Goal: Task Accomplishment & Management: Use online tool/utility

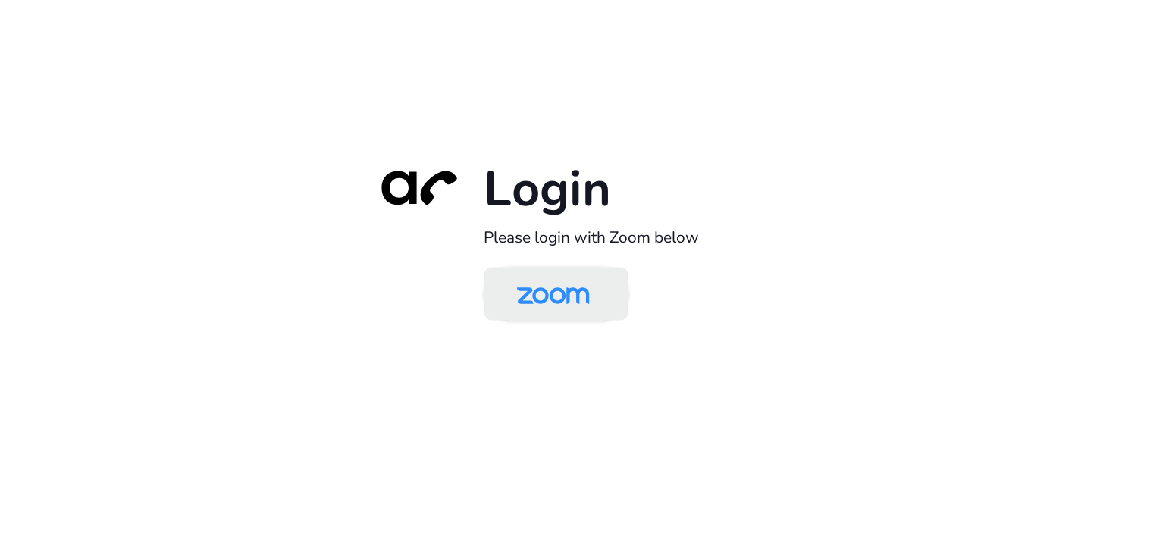
click at [535, 296] on img at bounding box center [553, 295] width 105 height 49
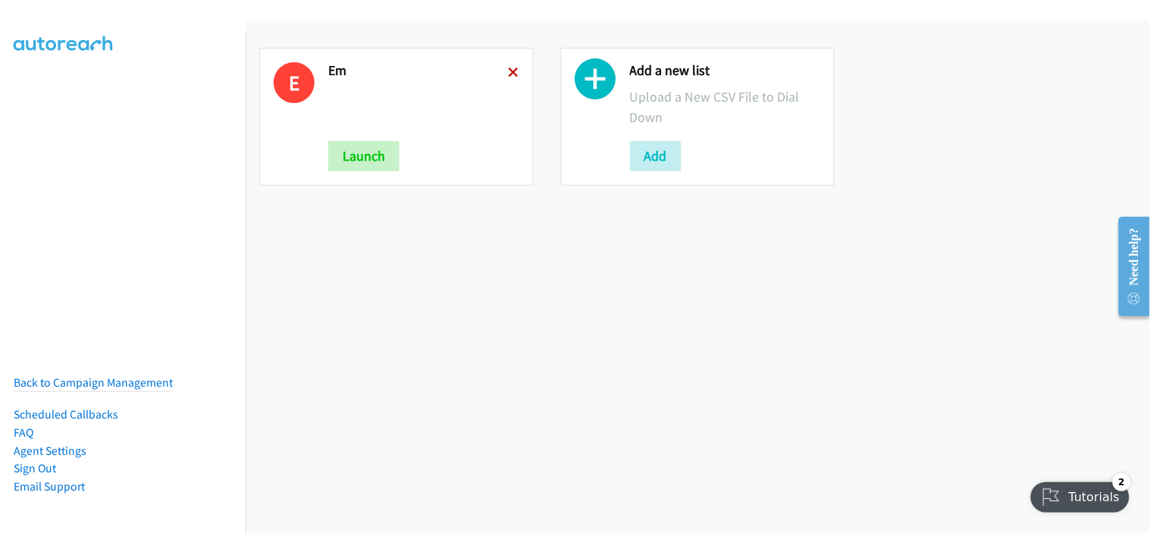
click at [512, 70] on icon at bounding box center [513, 73] width 11 height 11
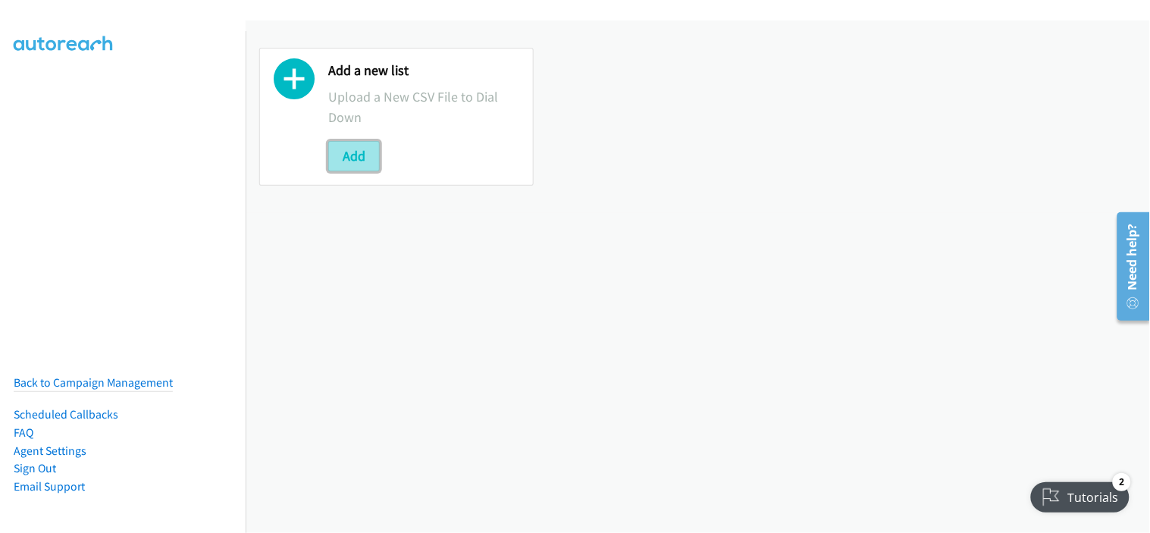
click at [367, 161] on button "Add" at bounding box center [354, 156] width 52 height 30
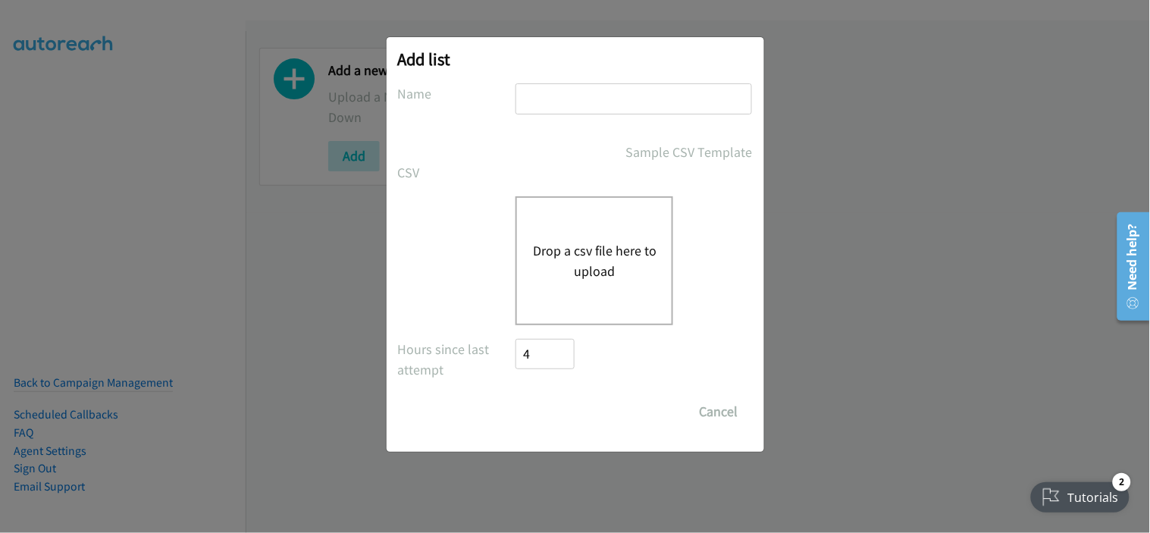
click at [314, 336] on div "Add list No phone fields were returned for that Report or List View Please uplo…" at bounding box center [575, 273] width 1150 height 519
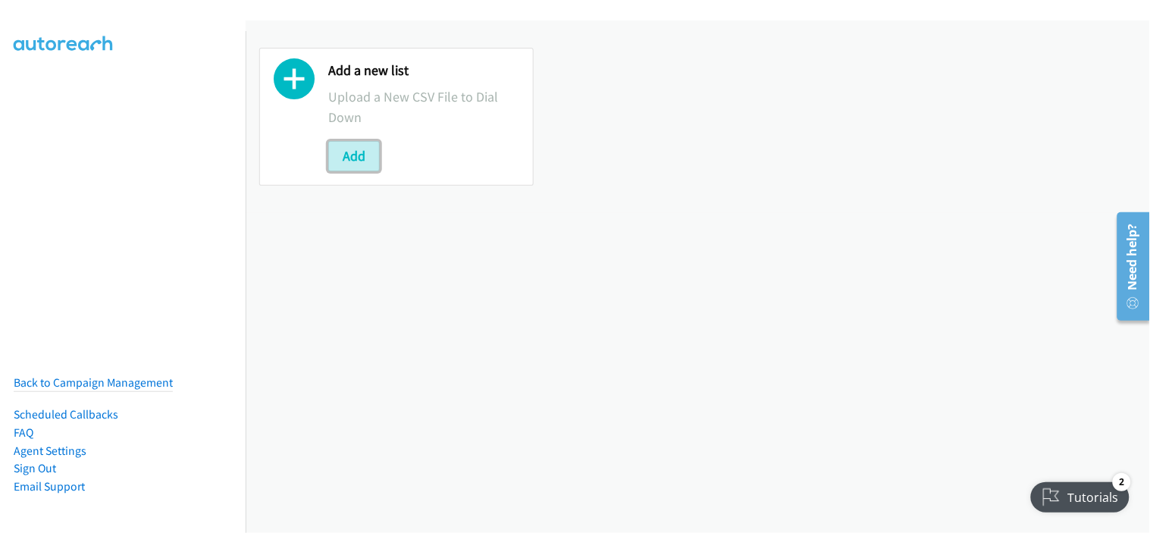
drag, startPoint x: 366, startPoint y: 155, endPoint x: 380, endPoint y: 161, distance: 15.3
click at [369, 157] on button "Add" at bounding box center [354, 156] width 52 height 30
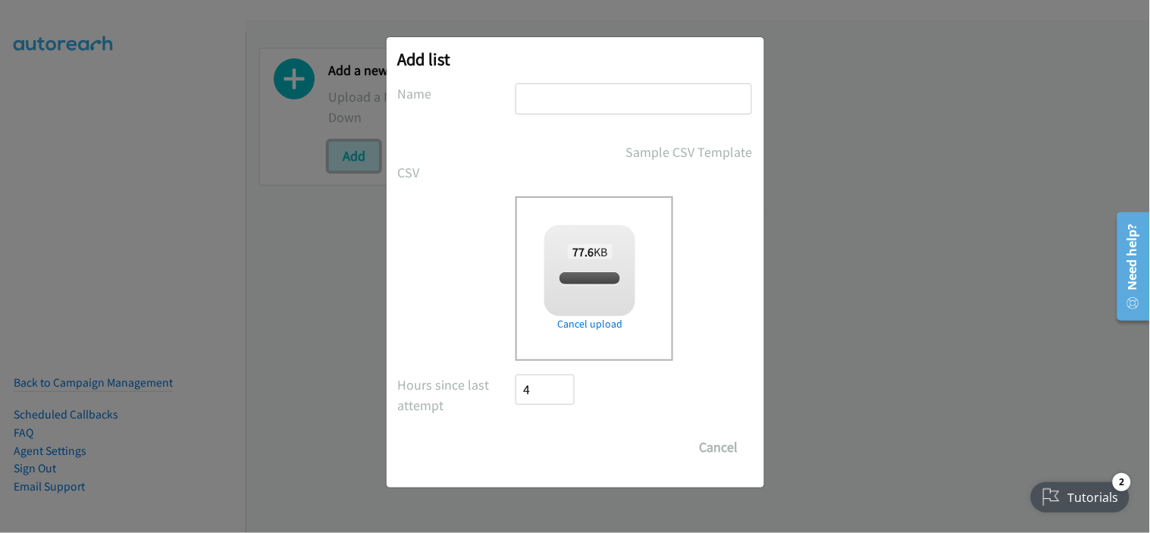
checkbox input "true"
click at [585, 107] on input "text" at bounding box center [633, 98] width 236 height 31
type input "pdk"
click at [546, 443] on input "Save List" at bounding box center [556, 447] width 80 height 30
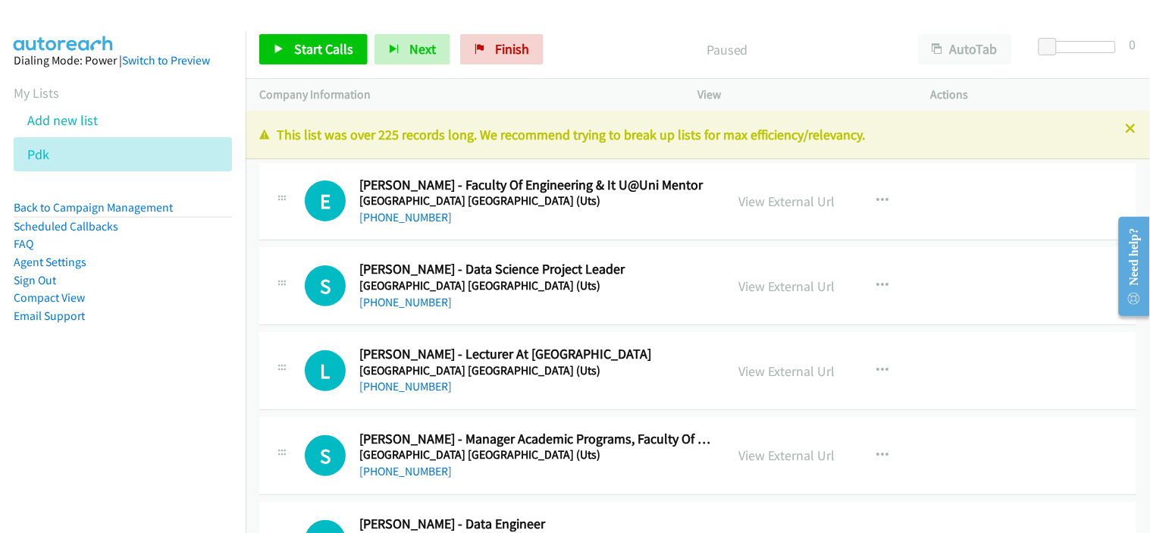
click at [480, 231] on div "E Callback Scheduled [PERSON_NAME] - Faculty Of Engineering & It U@Uni Mentor […" at bounding box center [697, 202] width 877 height 78
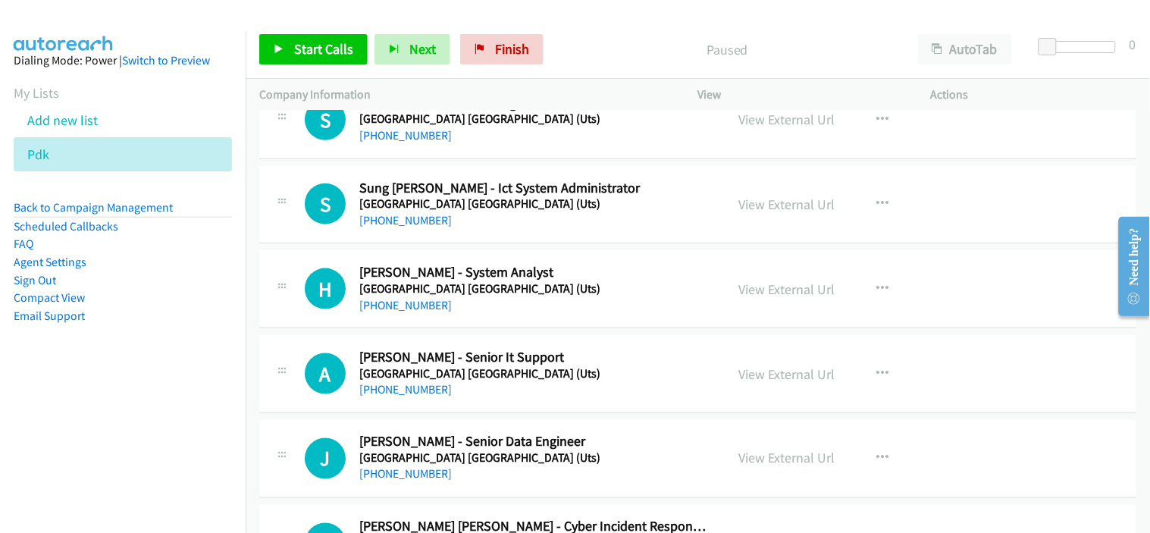
scroll to position [336, 0]
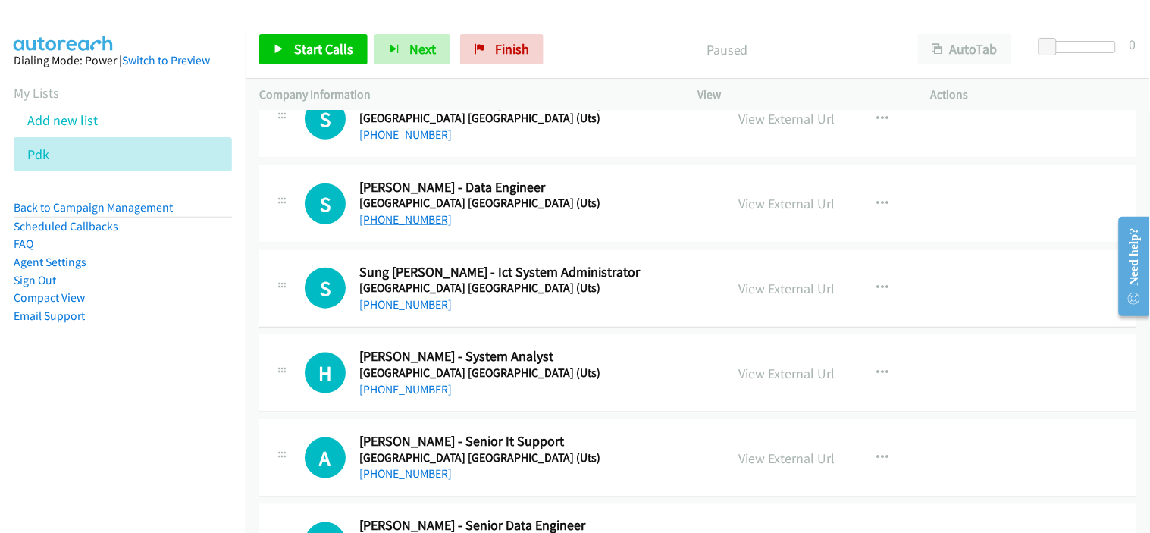
click at [406, 218] on link "[PHONE_NUMBER]" at bounding box center [405, 219] width 92 height 14
click at [487, 217] on div "[PHONE_NUMBER]" at bounding box center [535, 220] width 352 height 18
click at [783, 289] on link "View External Url" at bounding box center [787, 288] width 96 height 17
click at [420, 301] on link "[PHONE_NUMBER]" at bounding box center [405, 304] width 92 height 14
click at [559, 320] on div "S Callback Scheduled [PERSON_NAME] - Ict System Administrator [GEOGRAPHIC_DATA]…" at bounding box center [697, 289] width 877 height 78
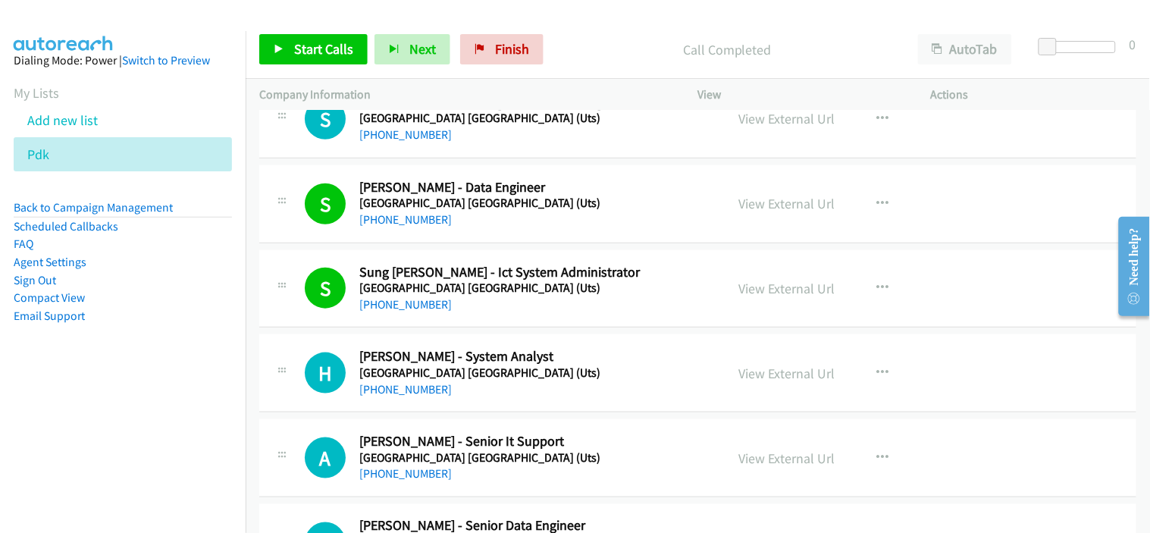
scroll to position [421, 0]
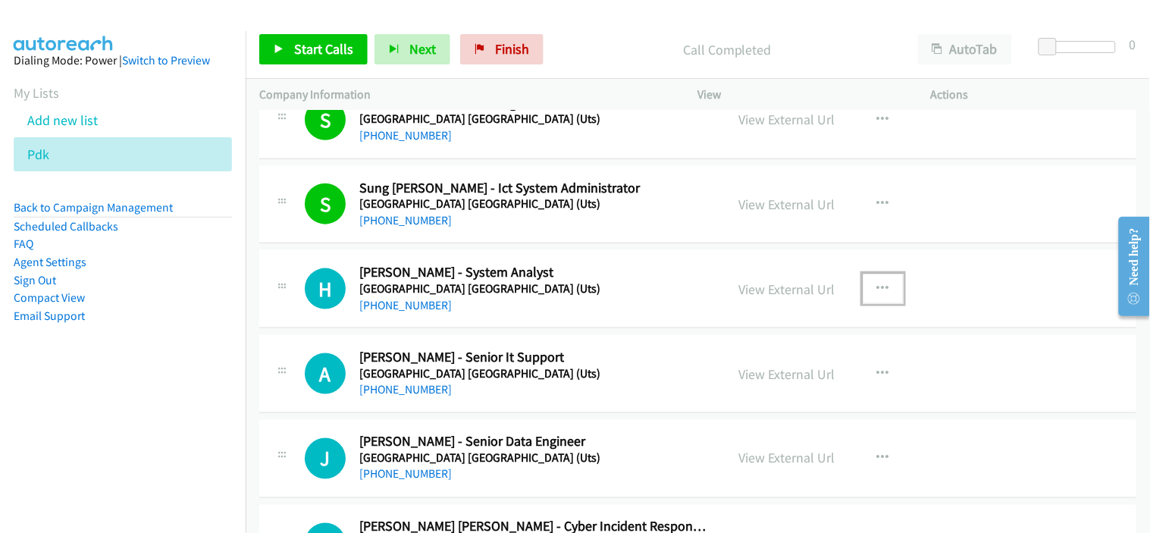
click at [866, 285] on button "button" at bounding box center [882, 289] width 41 height 30
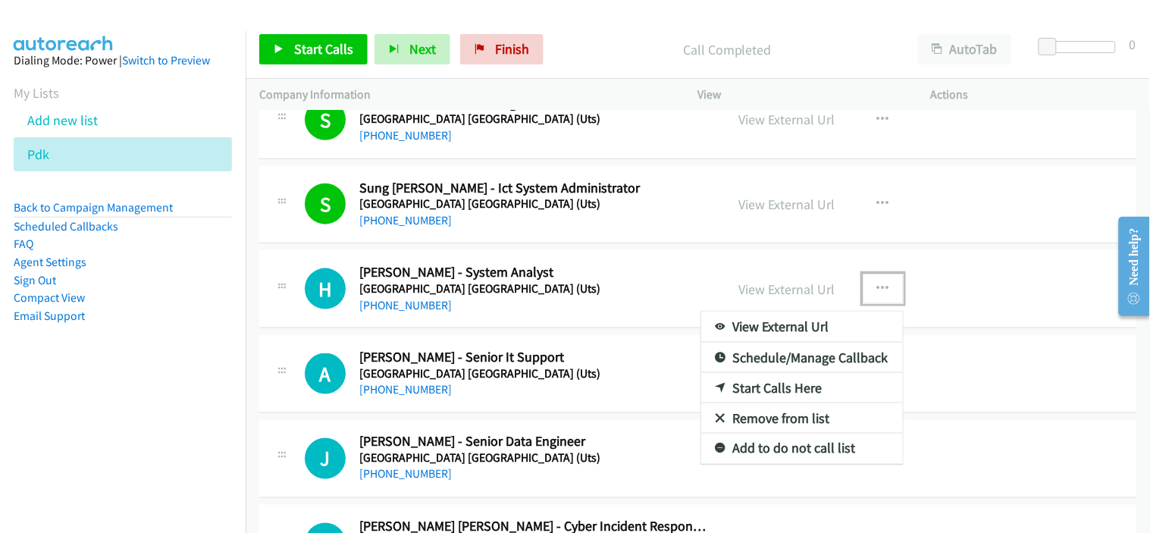
click at [773, 386] on link "Start Calls Here" at bounding box center [802, 388] width 202 height 30
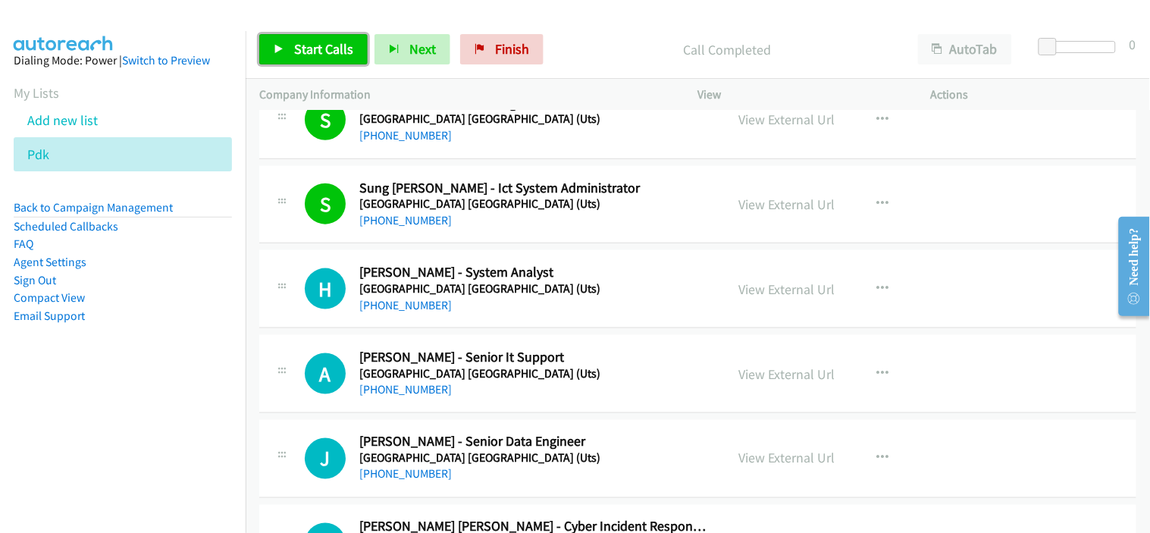
click at [326, 52] on span "Start Calls" at bounding box center [323, 48] width 59 height 17
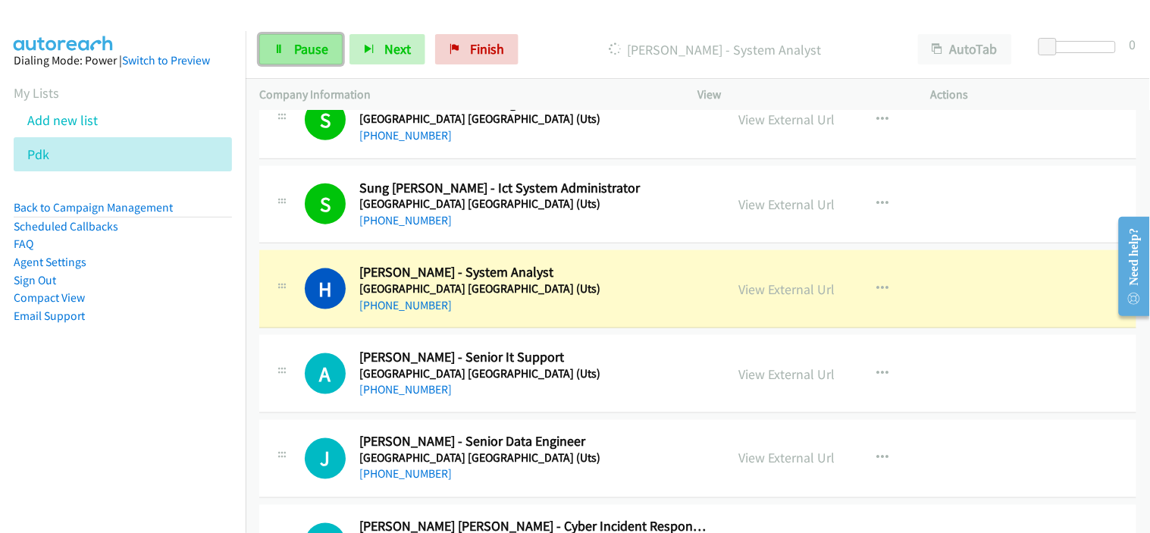
click at [312, 46] on span "Pause" at bounding box center [311, 48] width 34 height 17
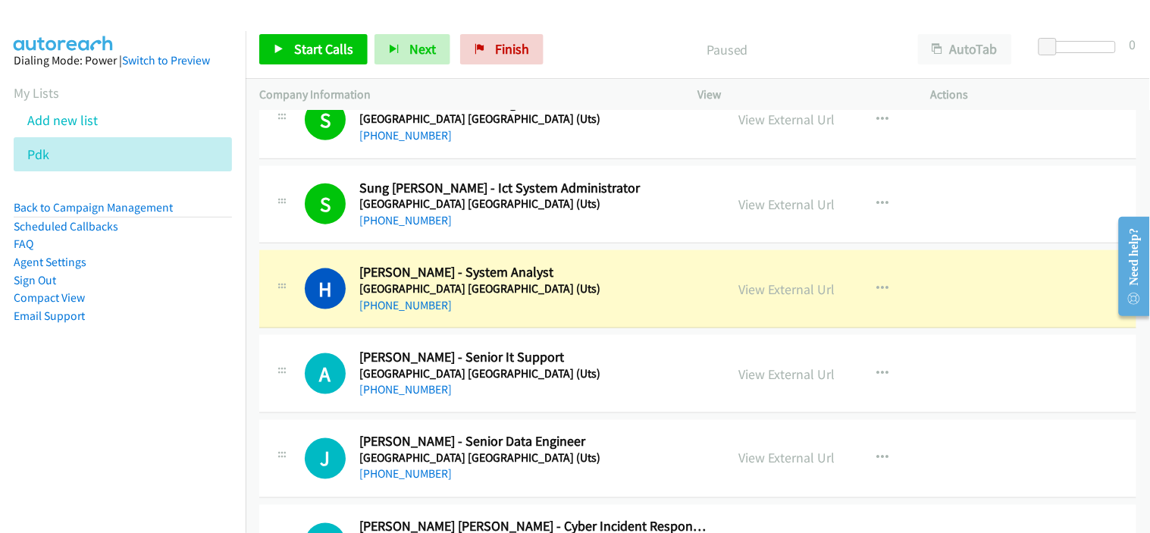
click at [497, 324] on div "H Callback Scheduled [PERSON_NAME] - System Analyst [GEOGRAPHIC_DATA] [GEOGRAPH…" at bounding box center [697, 289] width 877 height 78
click at [784, 293] on link "View External Url" at bounding box center [787, 288] width 96 height 17
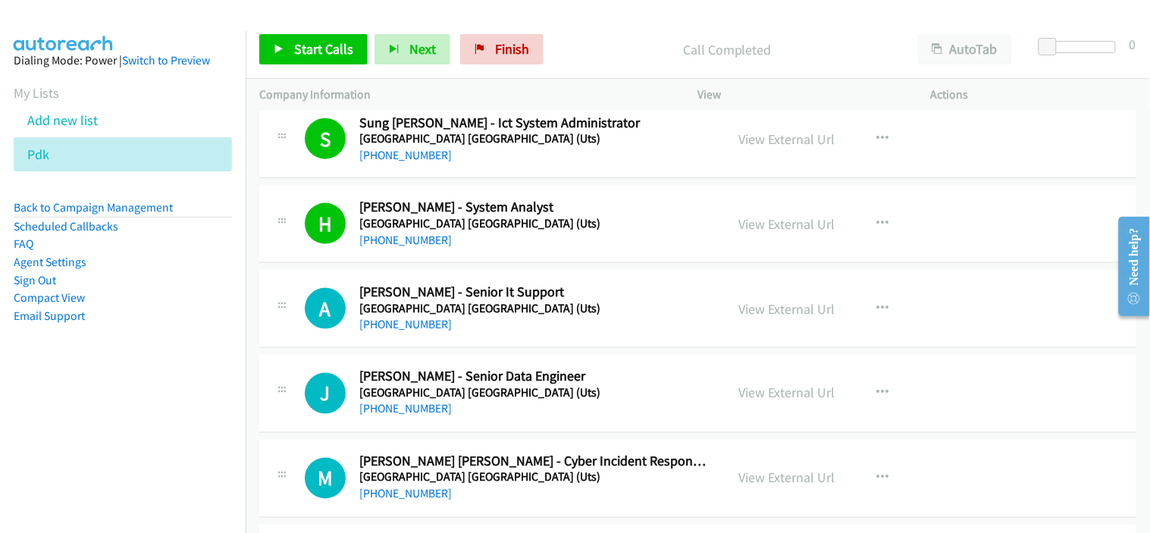
scroll to position [505, 0]
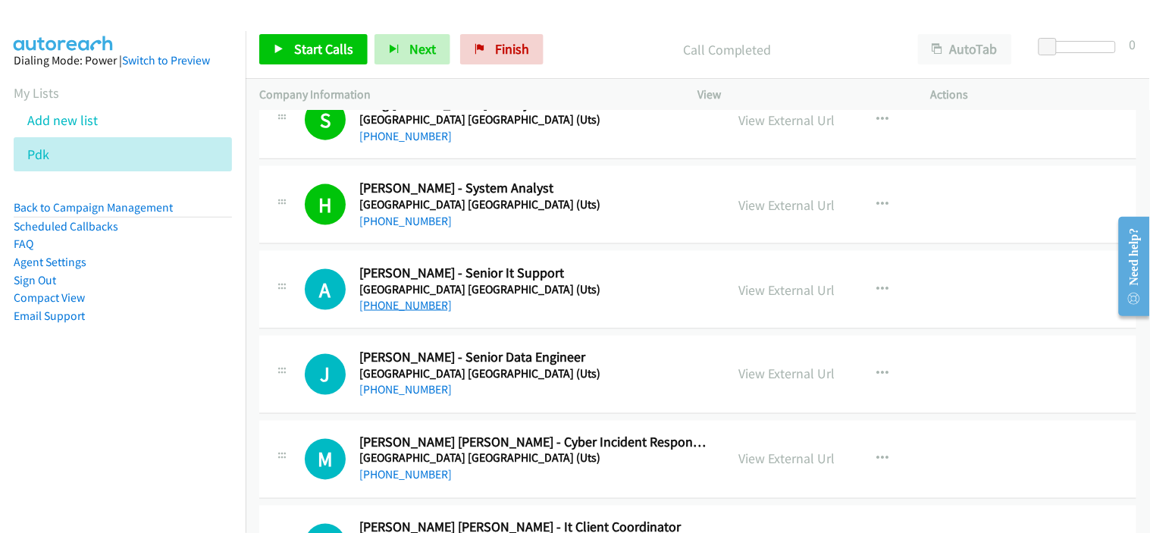
click at [402, 307] on link "[PHONE_NUMBER]" at bounding box center [405, 305] width 92 height 14
click at [521, 413] on div "J Callback Scheduled [PERSON_NAME] - Senior Data Engineer [GEOGRAPHIC_DATA] [GE…" at bounding box center [697, 375] width 877 height 78
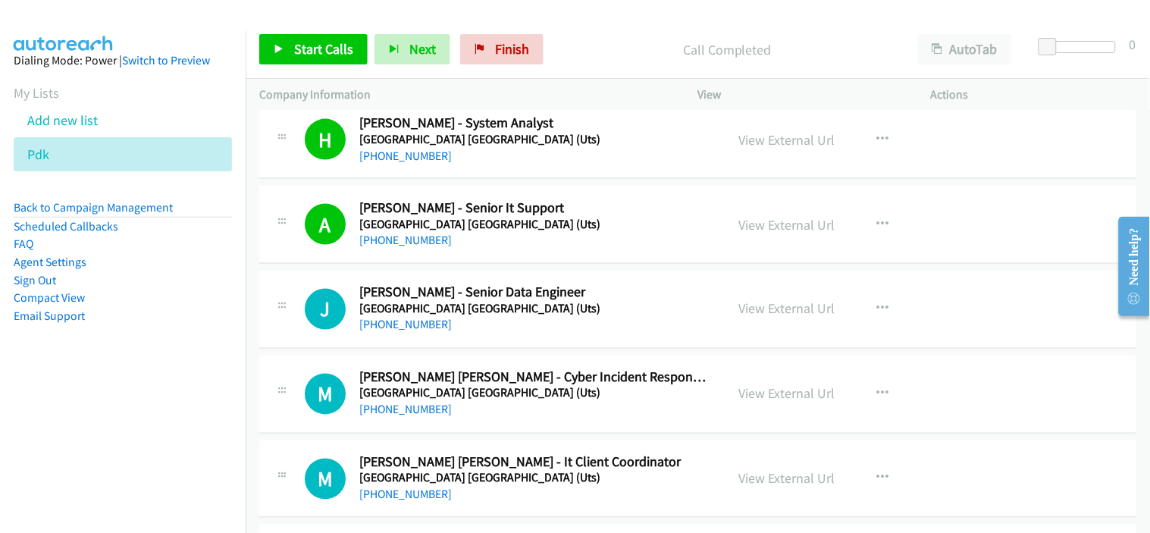
scroll to position [589, 0]
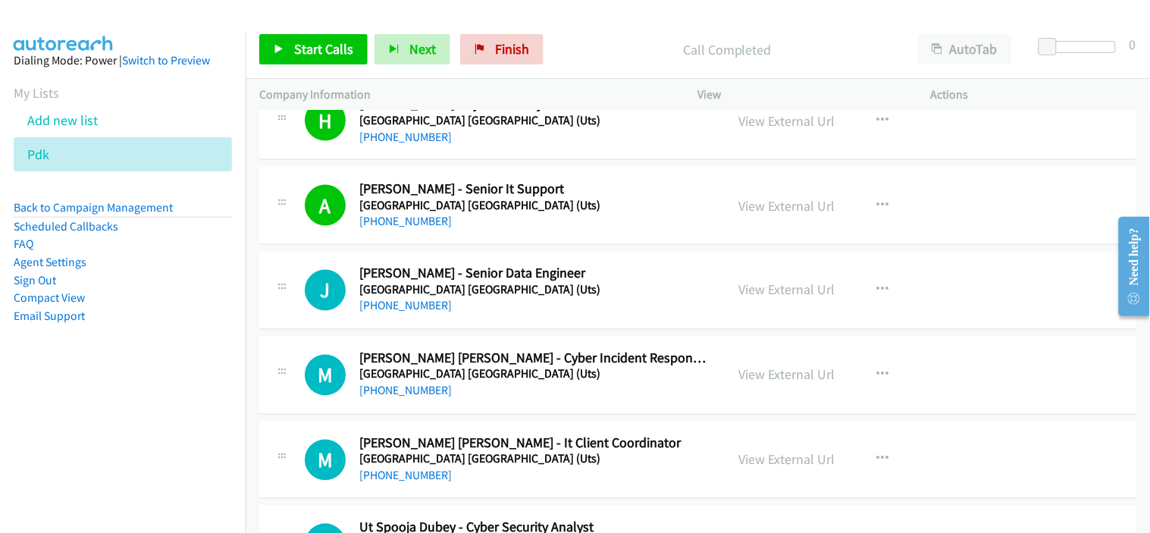
click at [533, 321] on div "J Callback Scheduled [PERSON_NAME] - Senior Data Engineer [GEOGRAPHIC_DATA] [GE…" at bounding box center [697, 291] width 877 height 78
drag, startPoint x: 532, startPoint y: 331, endPoint x: 514, endPoint y: 329, distance: 18.3
click at [532, 331] on td "J Callback Scheduled [PERSON_NAME] - Senior Data Engineer [GEOGRAPHIC_DATA] [GE…" at bounding box center [698, 291] width 904 height 85
click at [408, 308] on link "[PHONE_NUMBER]" at bounding box center [405, 306] width 92 height 14
click at [421, 307] on link "[PHONE_NUMBER]" at bounding box center [405, 306] width 92 height 14
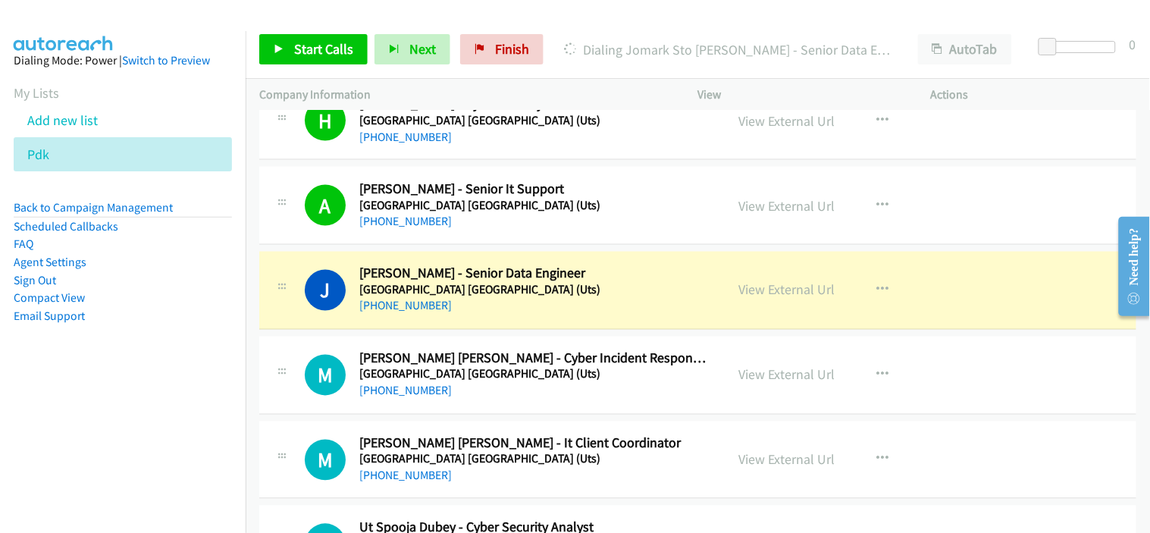
scroll to position [758, 0]
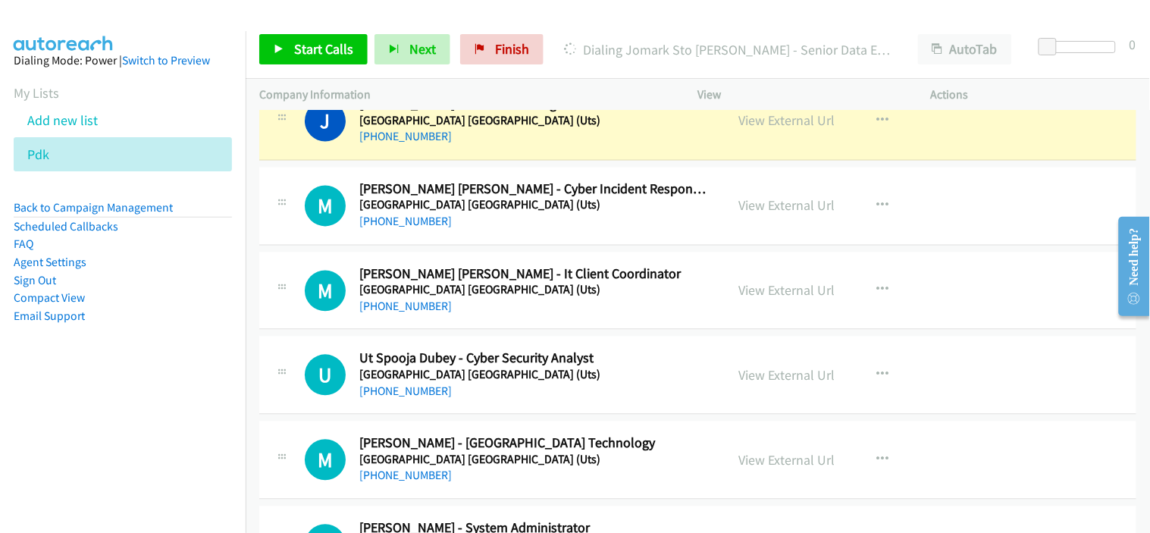
click at [499, 236] on div "M Callback Scheduled [PERSON_NAME] [PERSON_NAME] - Cyber Incident Responder, Se…" at bounding box center [697, 206] width 877 height 78
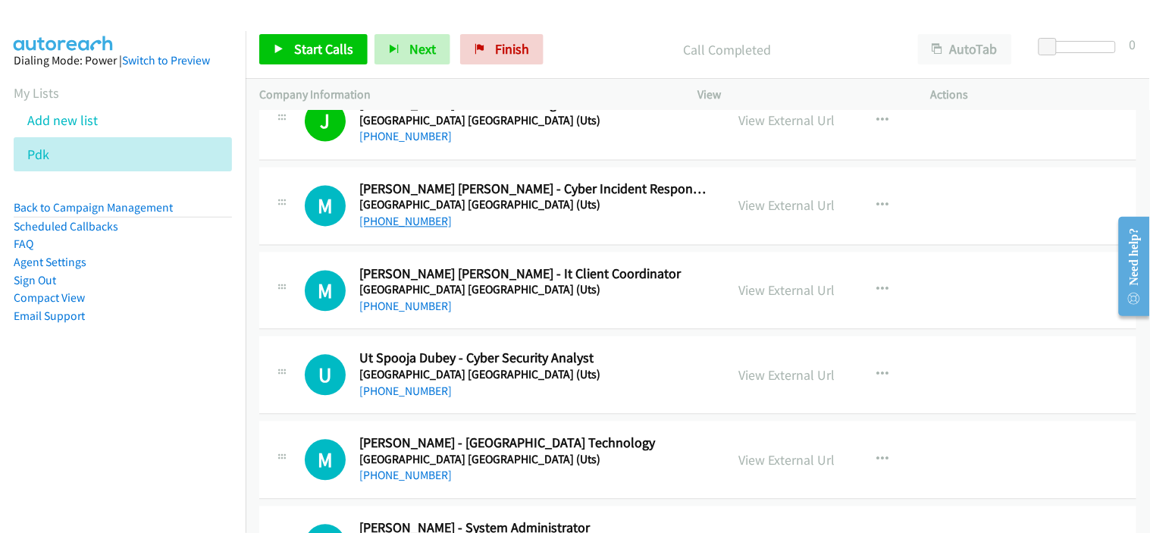
click at [391, 217] on link "[PHONE_NUMBER]" at bounding box center [405, 221] width 92 height 14
click at [541, 324] on div "M Callback Scheduled [PERSON_NAME] [PERSON_NAME] - It Client Coordinator [GEOGR…" at bounding box center [697, 291] width 877 height 78
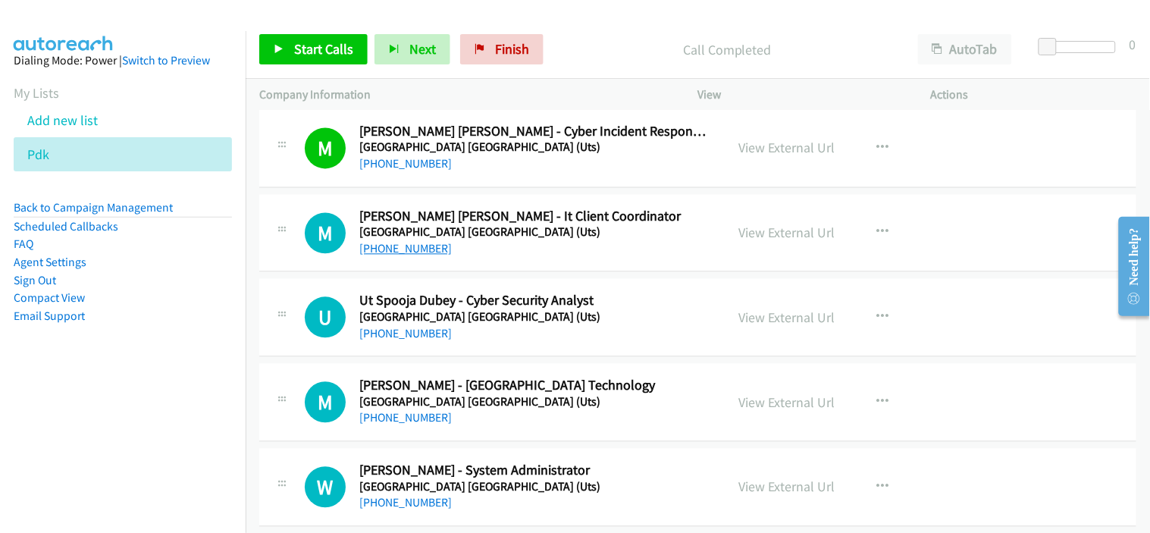
scroll to position [842, 0]
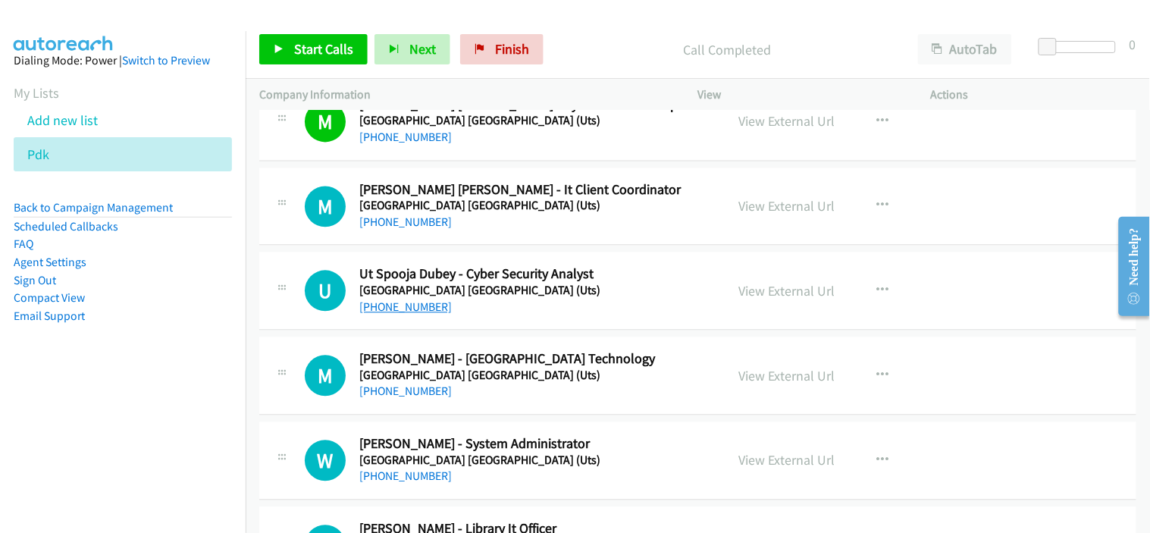
click at [397, 305] on link "[PHONE_NUMBER]" at bounding box center [405, 307] width 92 height 14
click at [508, 308] on div "[PHONE_NUMBER]" at bounding box center [535, 308] width 352 height 18
click at [517, 320] on div "U Callback Scheduled Ut Spooja Dubey - Cyber Security Analyst [GEOGRAPHIC_DATA]…" at bounding box center [697, 291] width 877 height 78
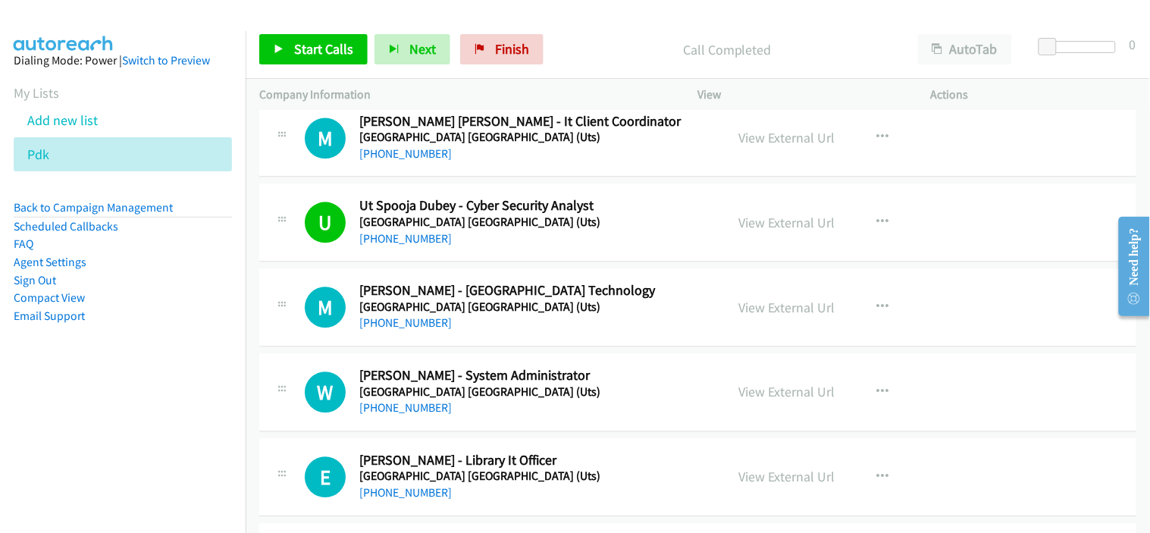
scroll to position [926, 0]
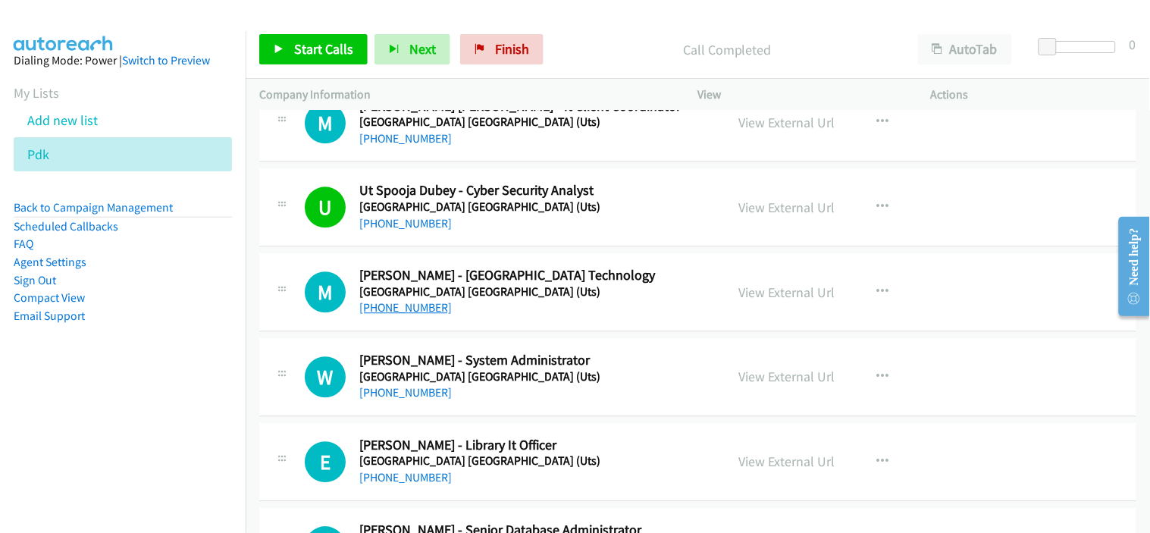
click at [400, 313] on link "[PHONE_NUMBER]" at bounding box center [405, 307] width 92 height 14
click at [464, 316] on div "[PHONE_NUMBER]" at bounding box center [535, 308] width 352 height 18
click at [418, 308] on link "[PHONE_NUMBER]" at bounding box center [405, 307] width 92 height 14
click at [460, 320] on div "M Callback Scheduled [PERSON_NAME] - [GEOGRAPHIC_DATA] [GEOGRAPHIC_DATA] (Uts) …" at bounding box center [697, 292] width 877 height 78
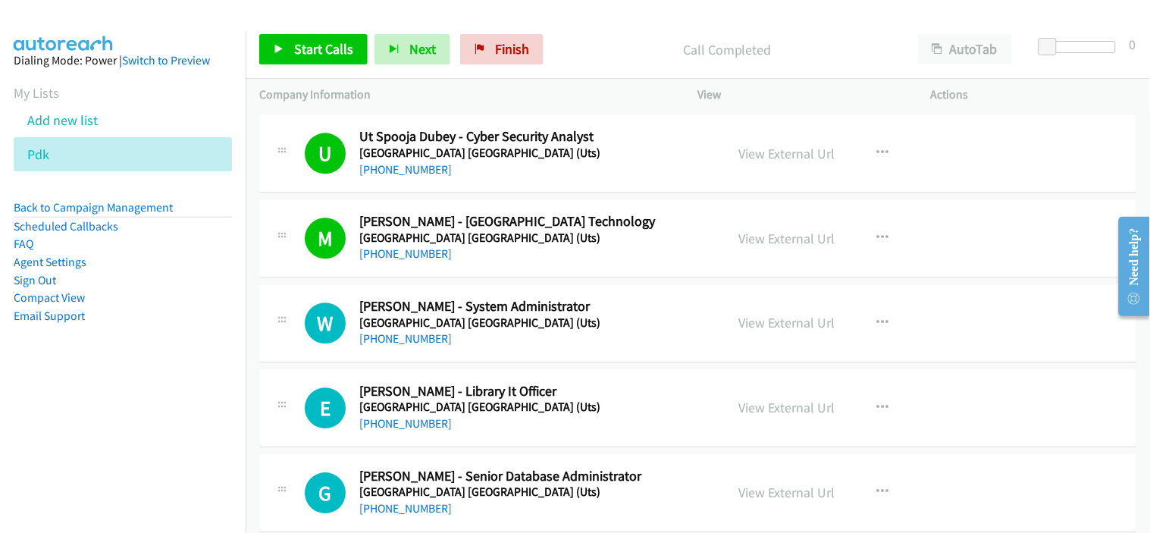
scroll to position [1010, 0]
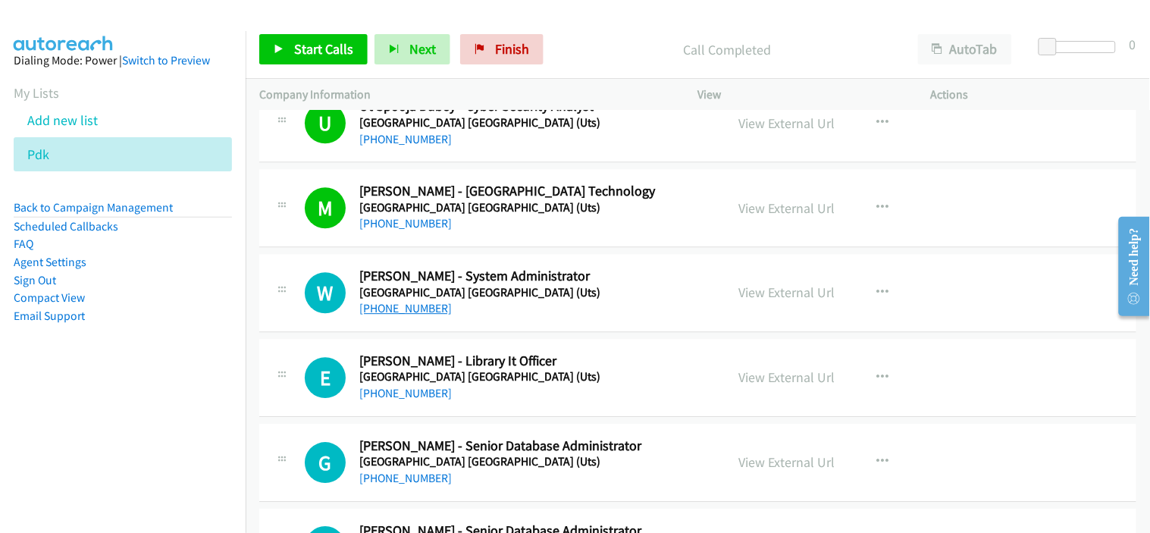
click at [390, 305] on link "[PHONE_NUMBER]" at bounding box center [405, 308] width 92 height 14
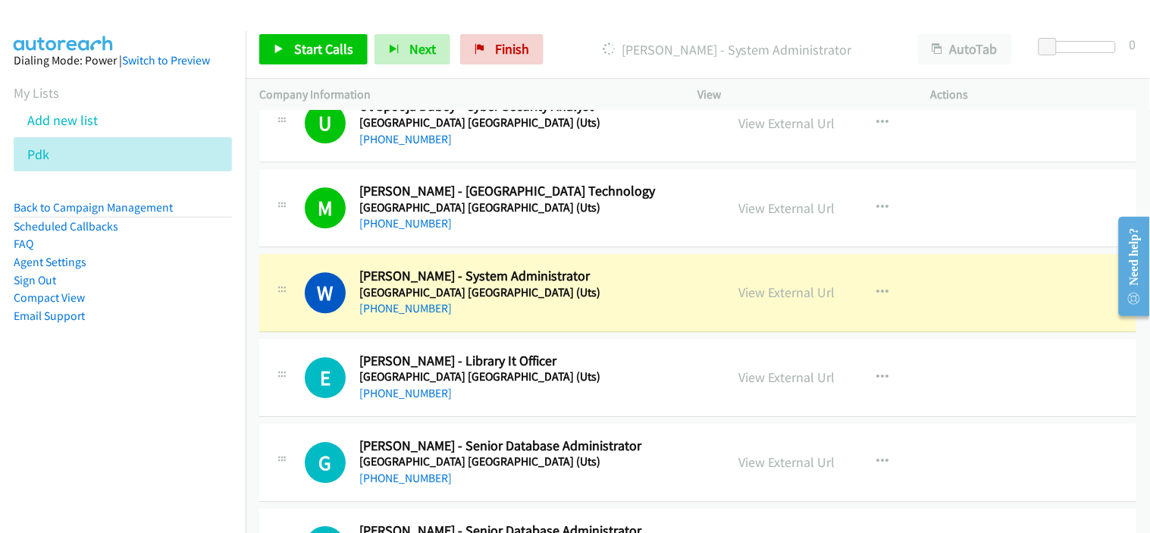
drag, startPoint x: 531, startPoint y: 306, endPoint x: 540, endPoint y: 306, distance: 9.1
click at [531, 306] on div "[PHONE_NUMBER]" at bounding box center [535, 308] width 352 height 18
click at [798, 293] on link "View External Url" at bounding box center [787, 291] width 96 height 17
